Goal: Transaction & Acquisition: Purchase product/service

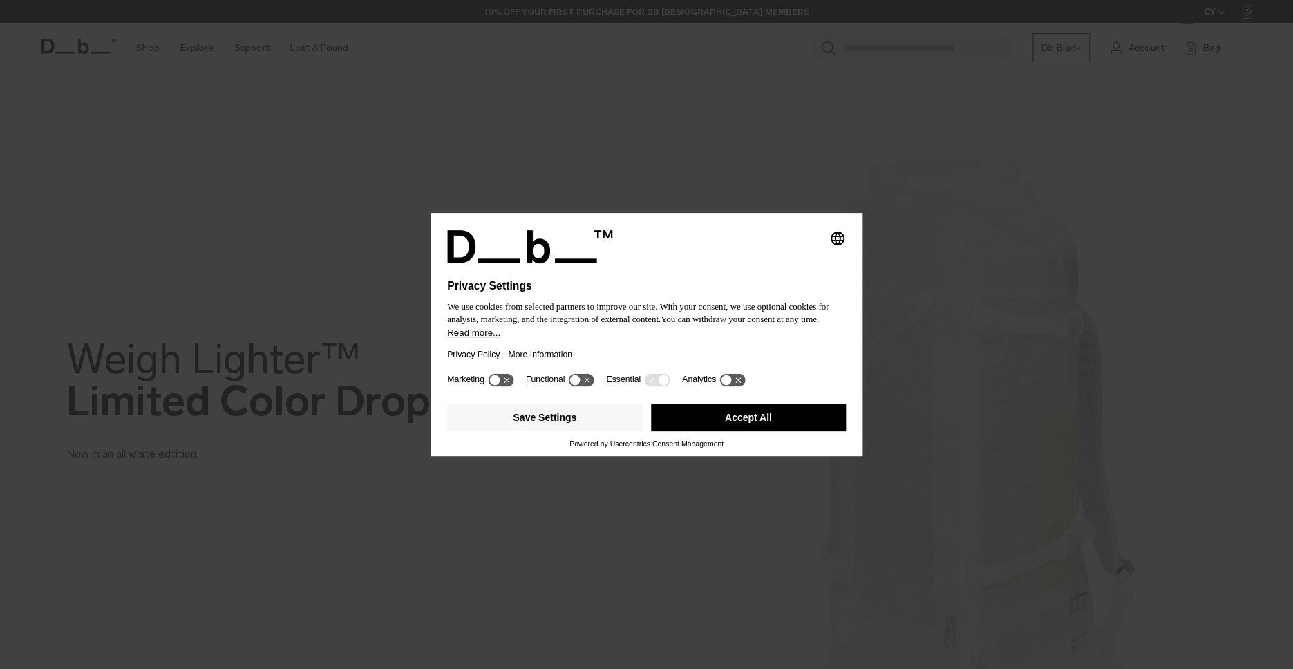
click at [677, 424] on button "Accept All" at bounding box center [749, 418] width 196 height 28
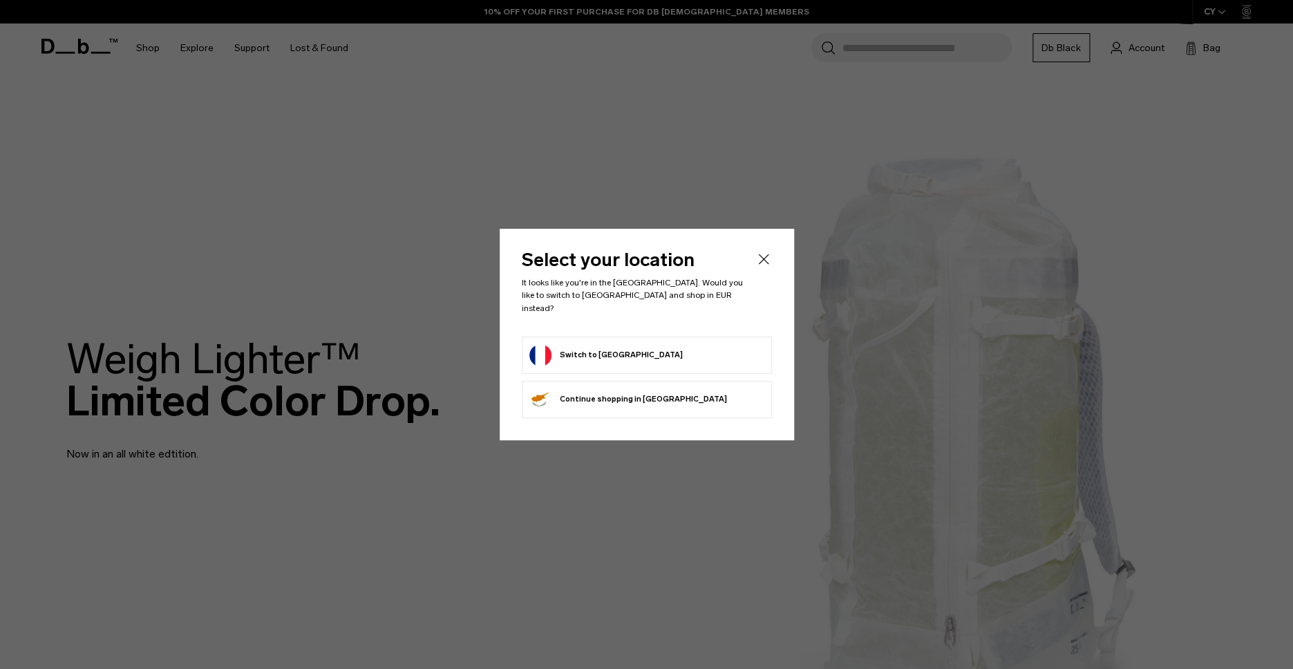
click at [721, 344] on form "Switch to [GEOGRAPHIC_DATA]" at bounding box center [646, 355] width 235 height 22
drag, startPoint x: 646, startPoint y: 348, endPoint x: 628, endPoint y: 347, distance: 18.7
click at [646, 348] on form "Switch to [GEOGRAPHIC_DATA]" at bounding box center [646, 355] width 235 height 22
click at [575, 344] on button "Switch to [GEOGRAPHIC_DATA]" at bounding box center [605, 355] width 153 height 22
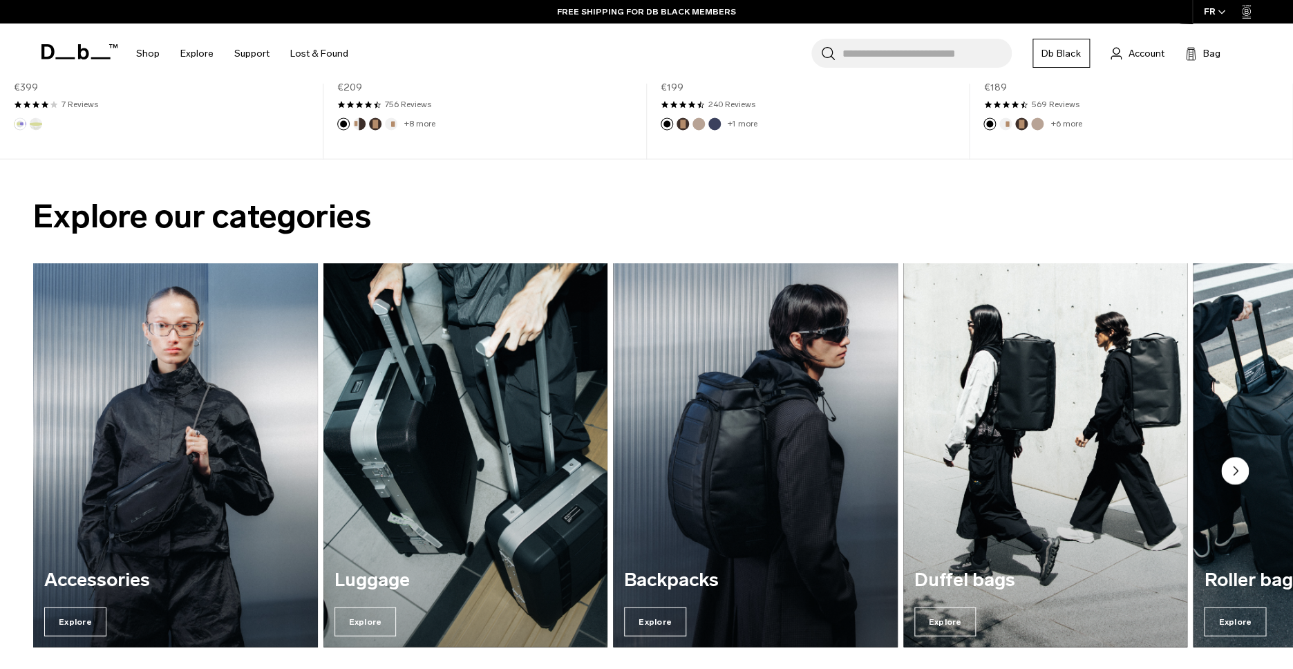
scroll to position [1275, 0]
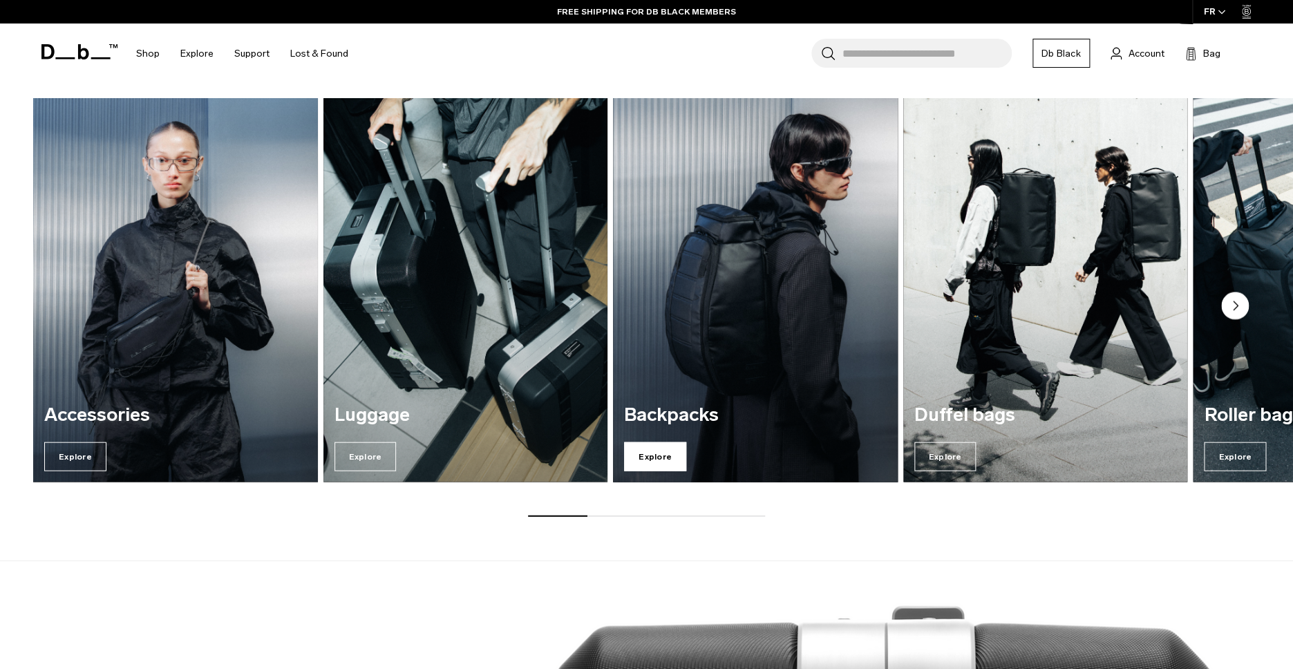
click at [648, 455] on span "Explore" at bounding box center [655, 456] width 62 height 29
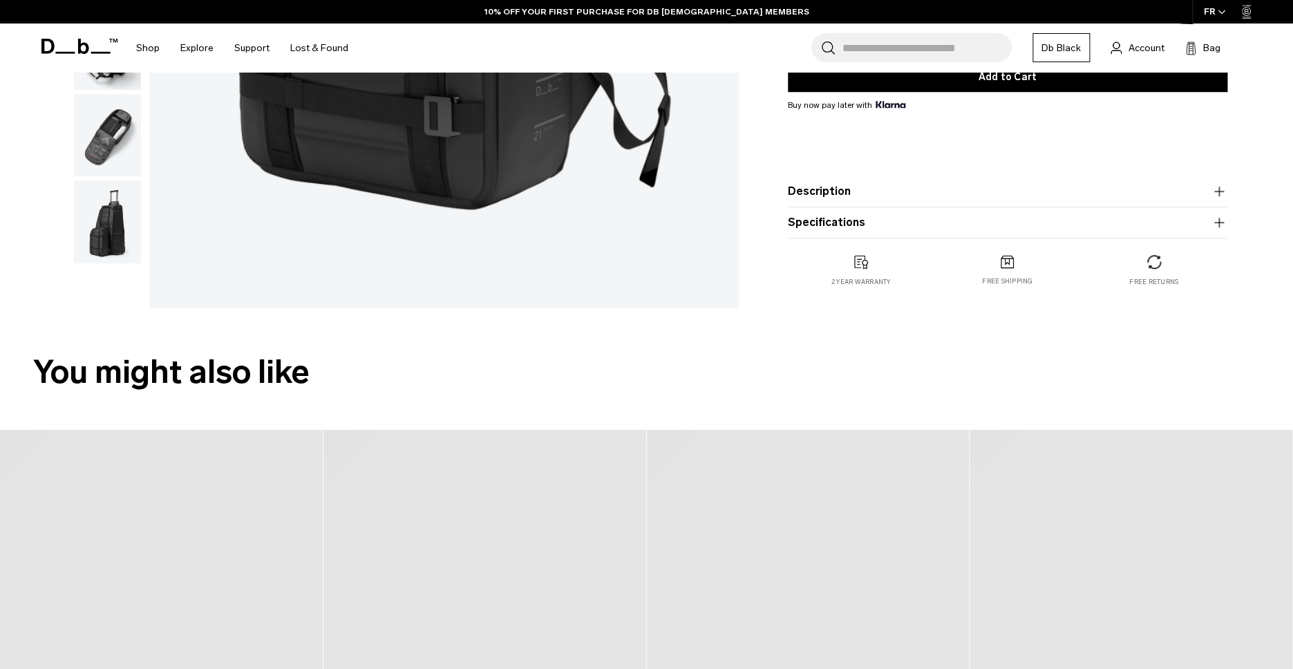
scroll to position [522, 0]
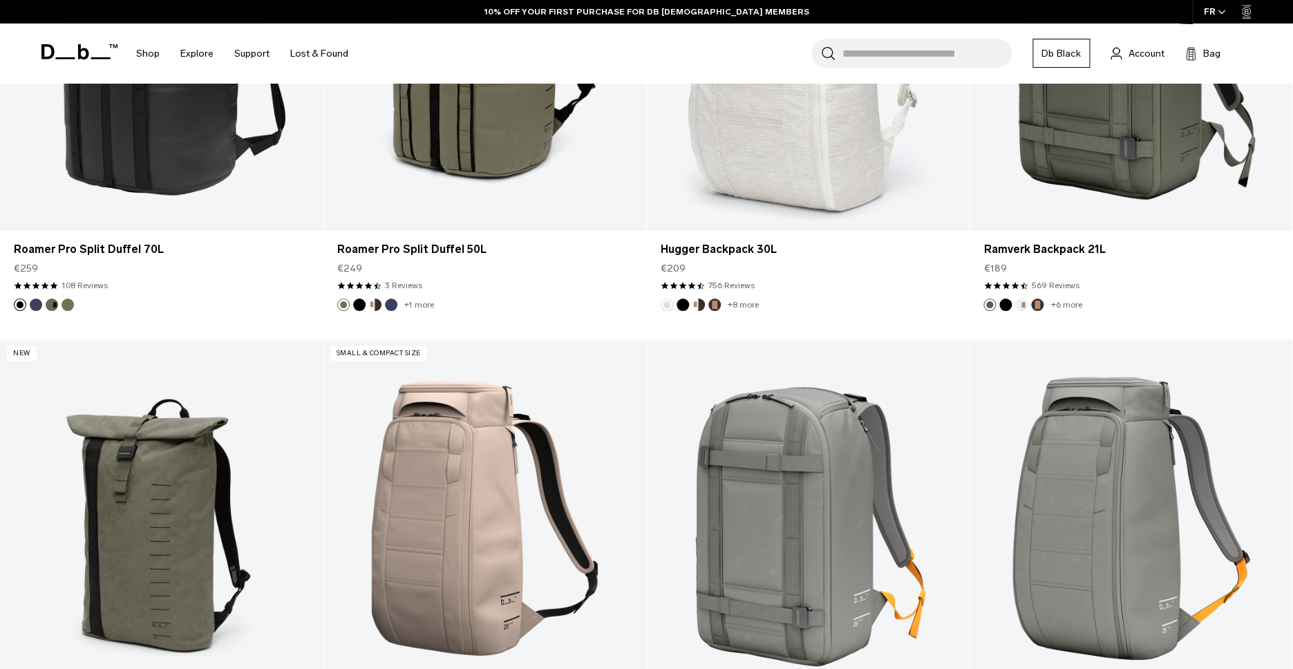
scroll to position [2865, 0]
